Goal: Check status: Check status

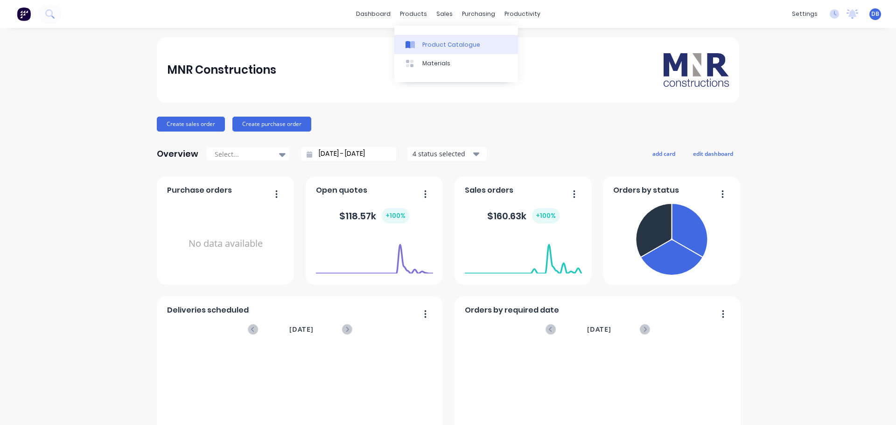
click at [446, 47] on div "Product Catalogue" at bounding box center [451, 45] width 58 height 8
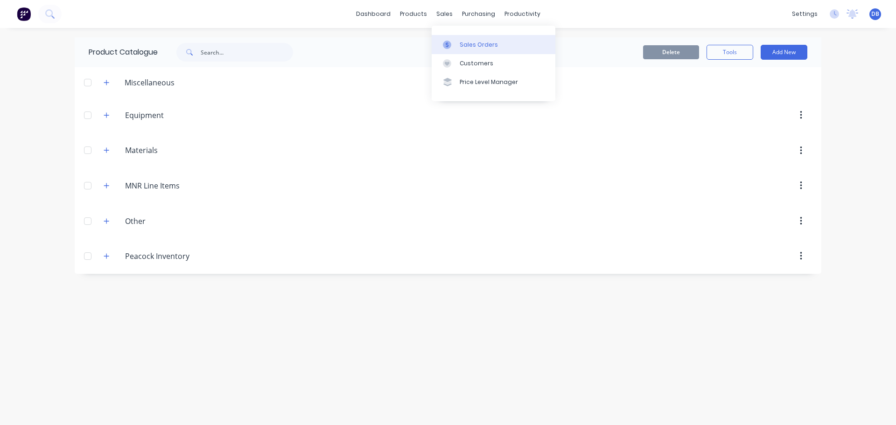
click at [471, 51] on link "Sales Orders" at bounding box center [494, 44] width 124 height 19
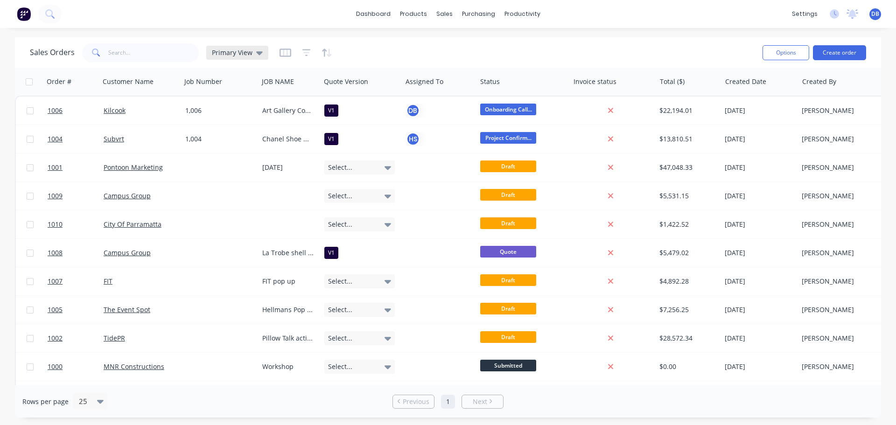
click at [237, 53] on span "Primary View" at bounding box center [232, 53] width 41 height 10
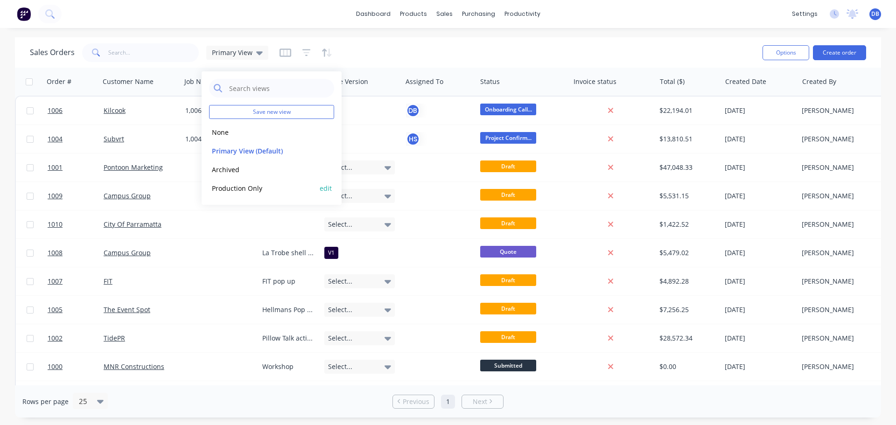
click at [244, 184] on button "Production Only" at bounding box center [262, 188] width 106 height 11
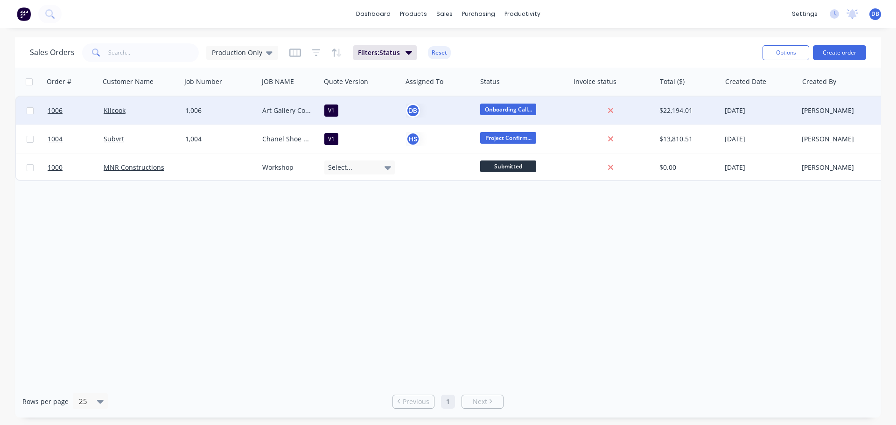
click at [155, 114] on div "Kilcook" at bounding box center [139, 110] width 70 height 9
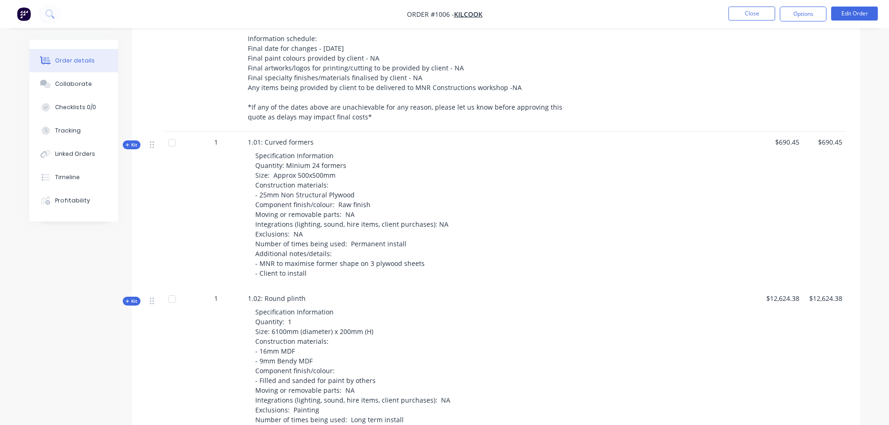
scroll to position [467, 0]
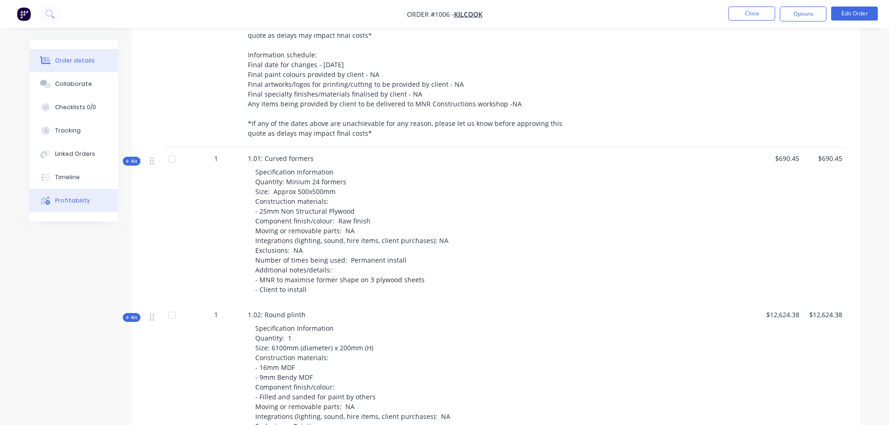
click at [56, 203] on div "Profitability" at bounding box center [72, 200] width 35 height 8
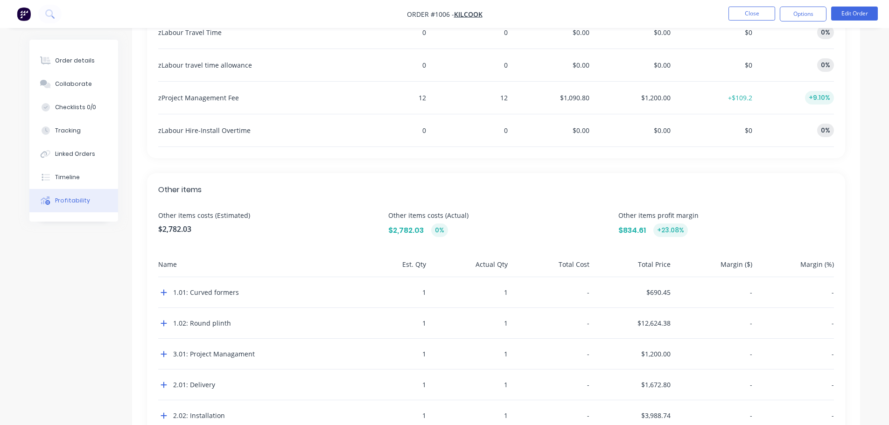
scroll to position [941, 0]
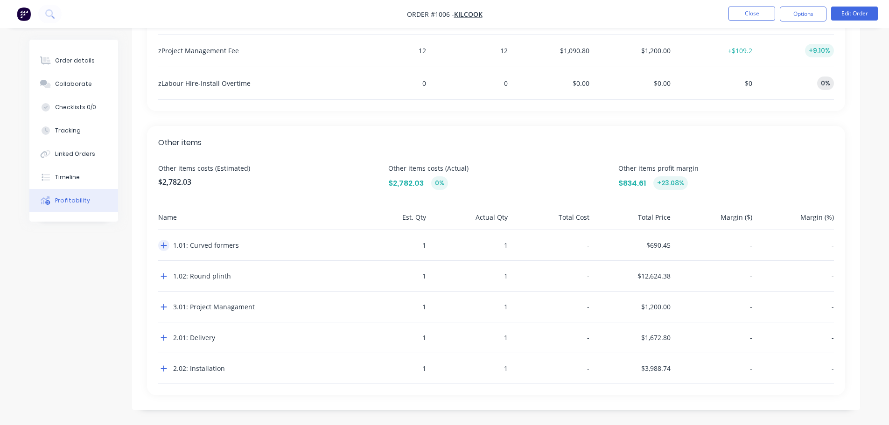
click at [159, 245] on button "button" at bounding box center [163, 245] width 11 height 11
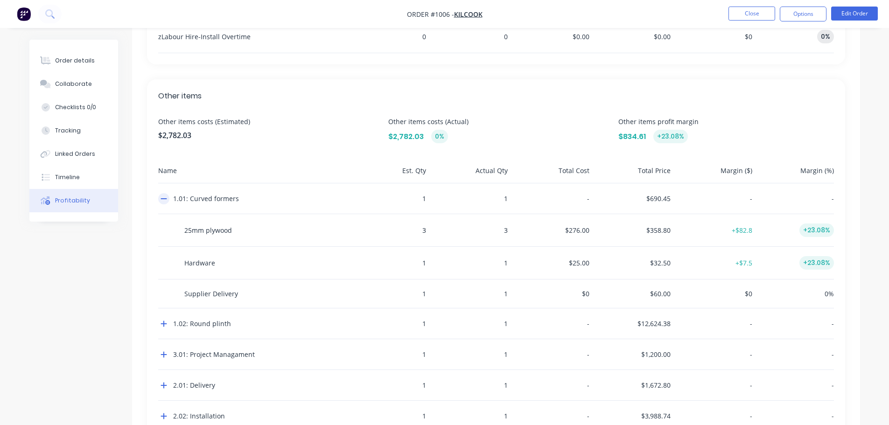
click at [164, 198] on icon "button" at bounding box center [163, 198] width 6 height 1
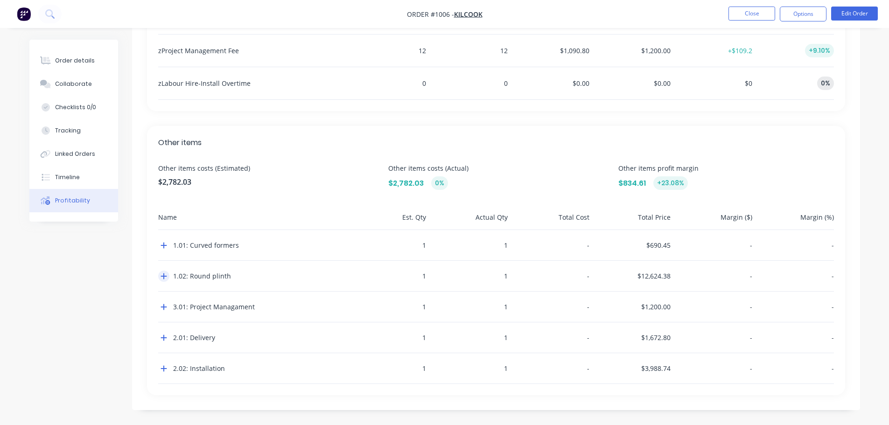
click at [164, 277] on icon "button" at bounding box center [163, 276] width 6 height 6
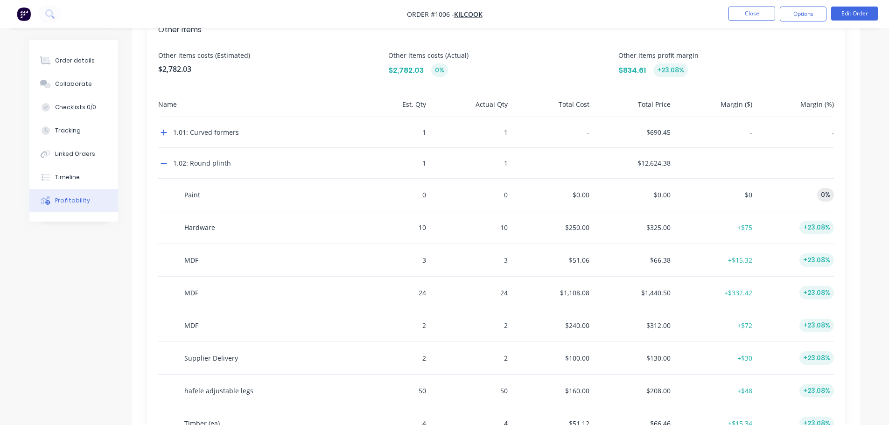
scroll to position [1081, 0]
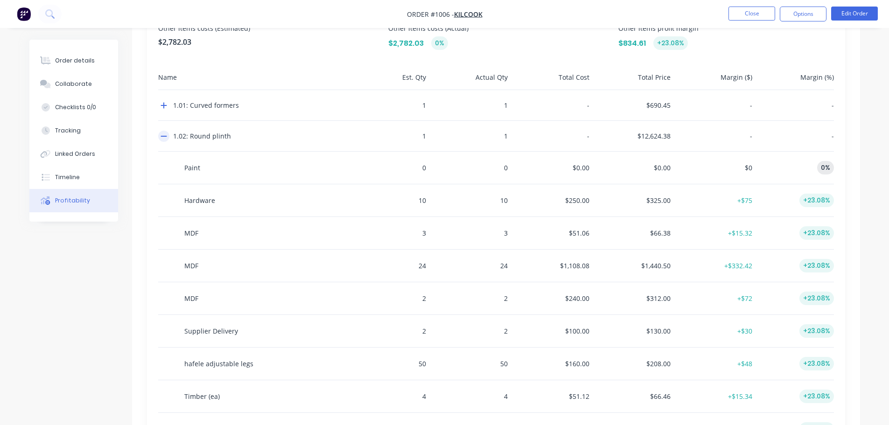
click at [166, 137] on icon "button" at bounding box center [163, 136] width 6 height 1
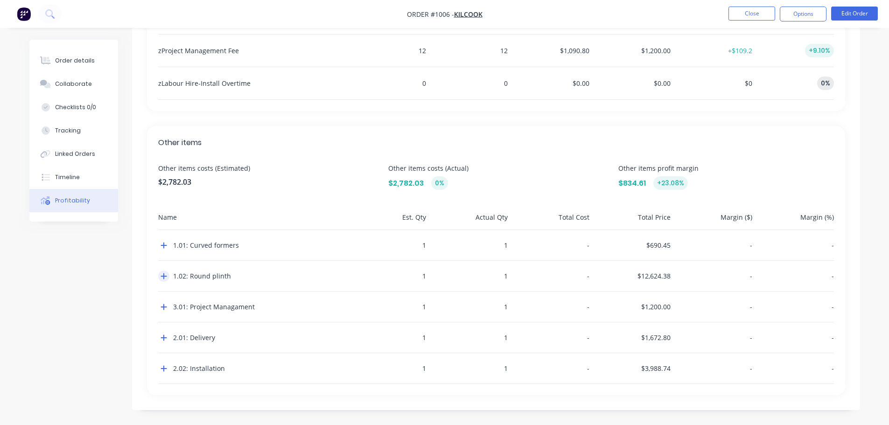
scroll to position [941, 0]
click at [162, 277] on icon "button" at bounding box center [163, 275] width 7 height 7
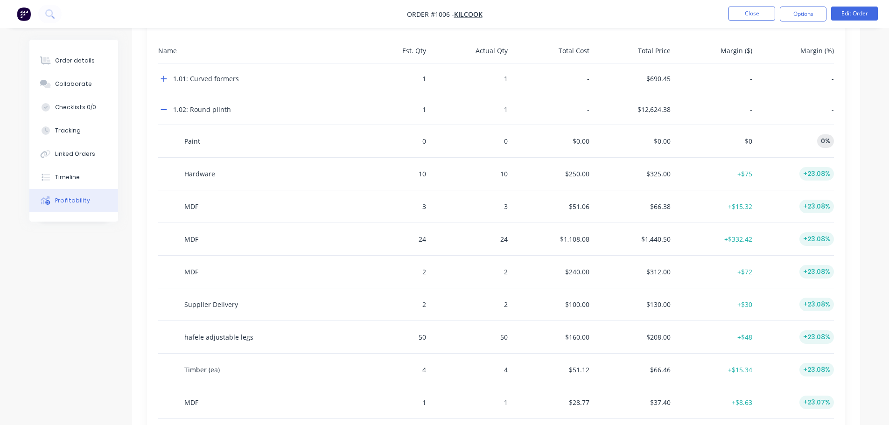
scroll to position [1142, 0]
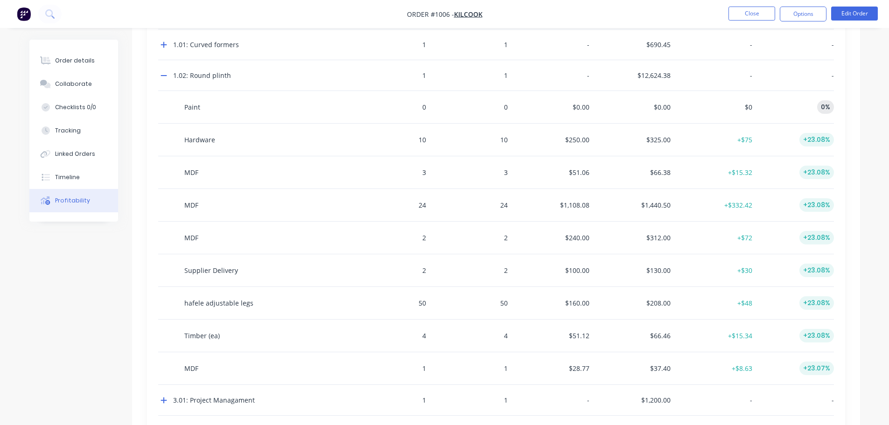
click at [294, 10] on nav "Order #1006 - Kilcook Close Options Edit Order" at bounding box center [444, 14] width 889 height 28
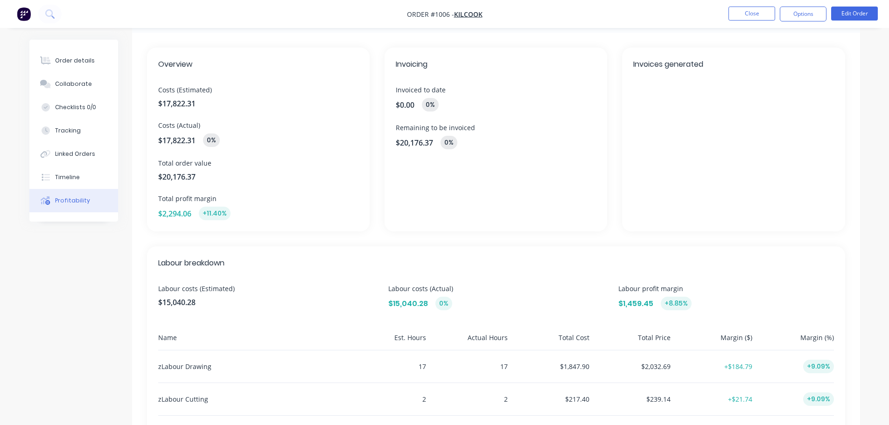
scroll to position [22, 0]
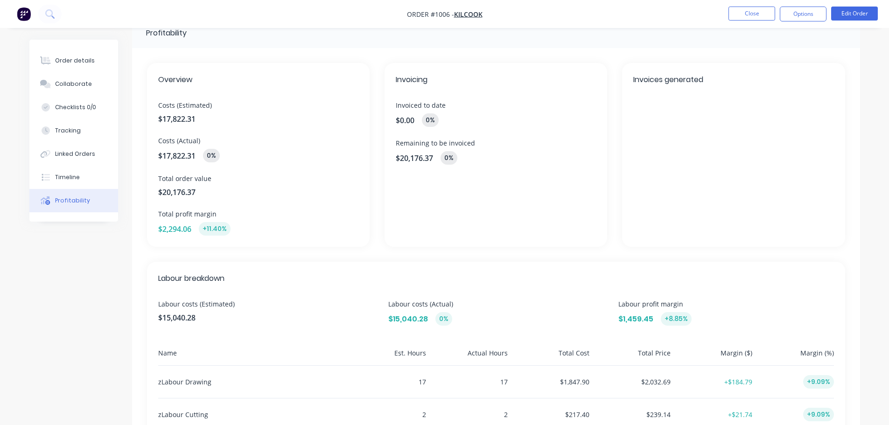
click at [546, 196] on div "Invoicing Invoiced to date $0.00 0 % Remaining to be invoiced $20,176.37 0 %" at bounding box center [495, 155] width 223 height 184
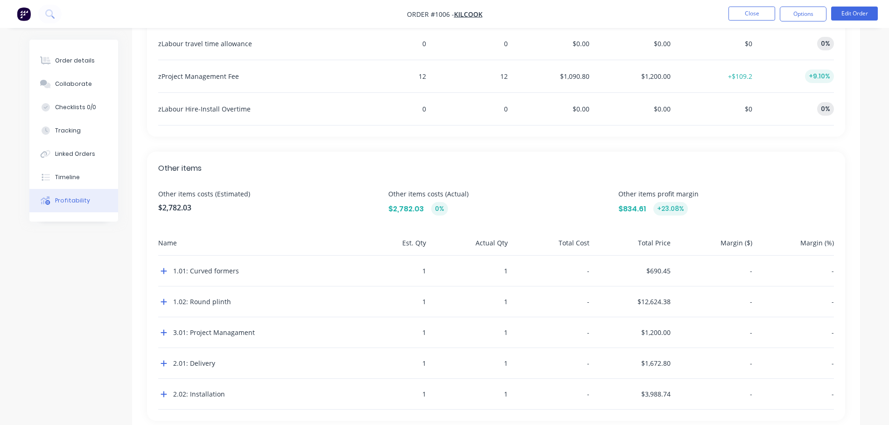
scroll to position [941, 0]
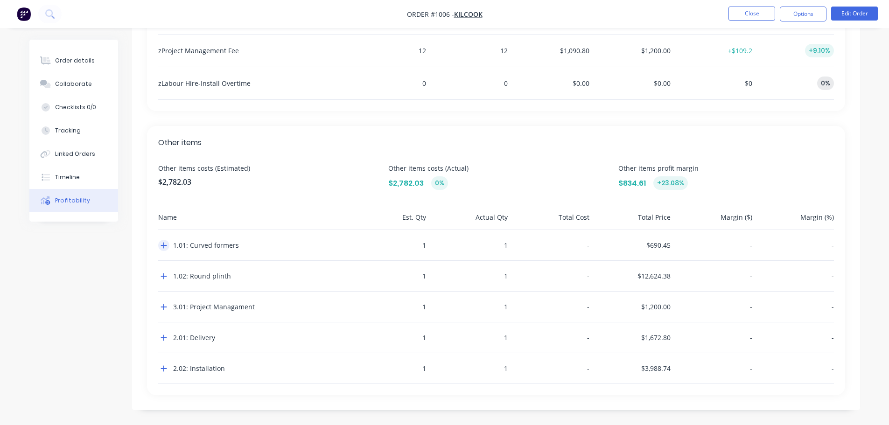
drag, startPoint x: 161, startPoint y: 245, endPoint x: 181, endPoint y: 246, distance: 19.6
click at [162, 245] on icon "button" at bounding box center [163, 246] width 6 height 6
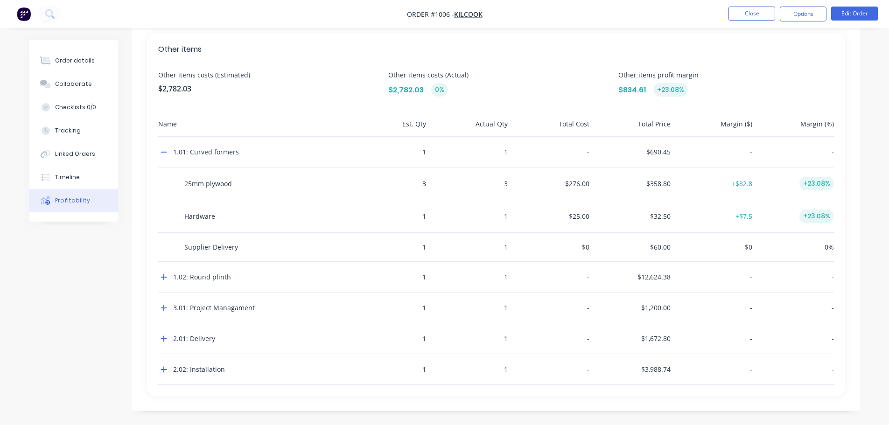
scroll to position [1035, 0]
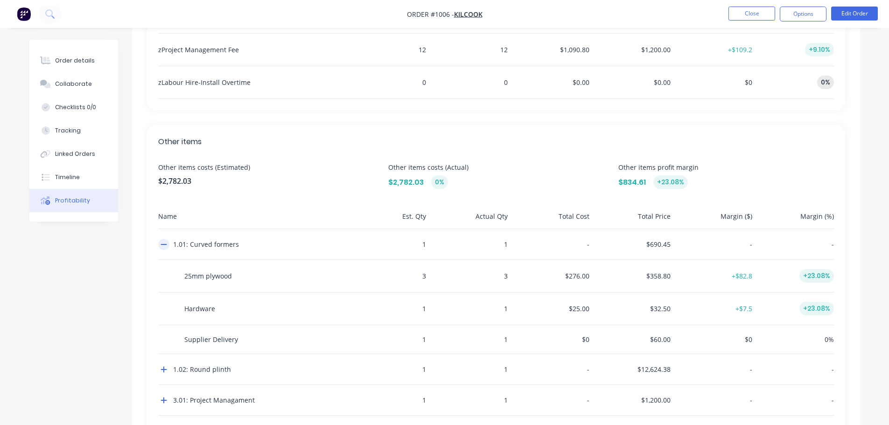
click at [164, 245] on icon "button" at bounding box center [163, 244] width 7 height 7
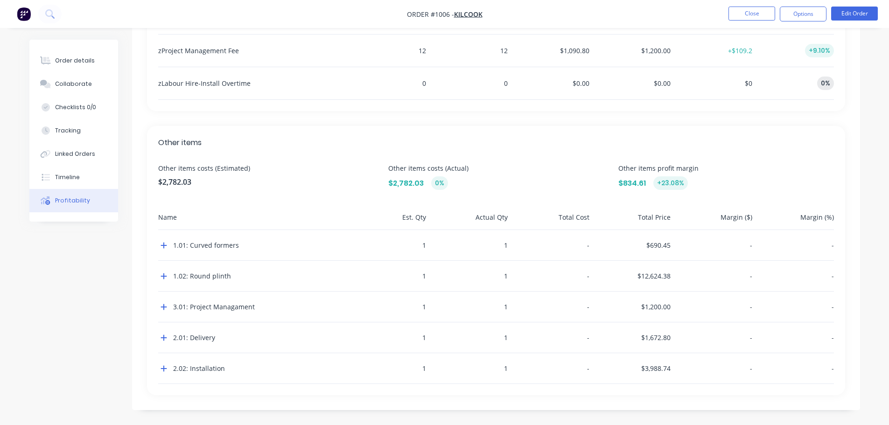
scroll to position [941, 0]
click at [161, 274] on button "button" at bounding box center [163, 276] width 11 height 11
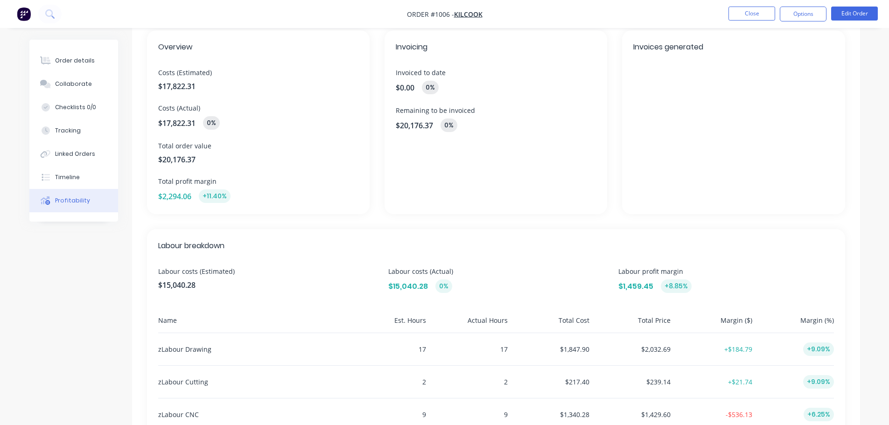
scroll to position [0, 0]
